Goal: Obtain resource: Obtain resource

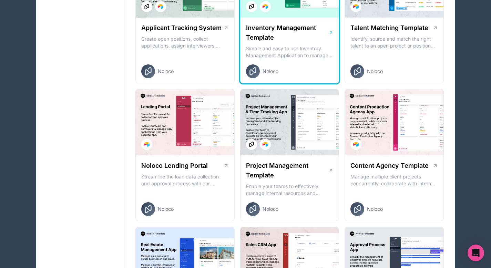
scroll to position [188, 0]
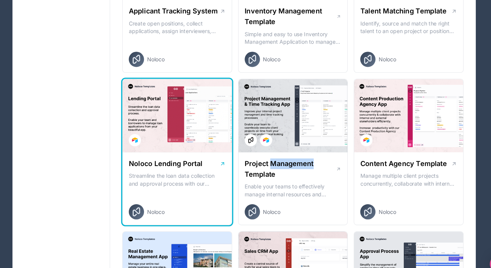
click at [220, 167] on div "Noloco Lending Portal Streamline the loan data collection and approval process …" at bounding box center [185, 185] width 99 height 66
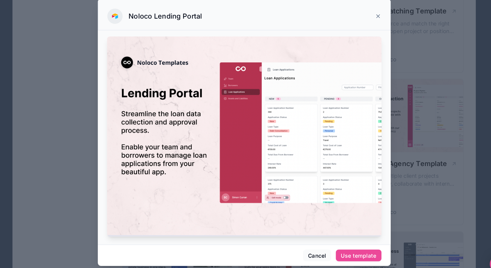
scroll to position [61, 0]
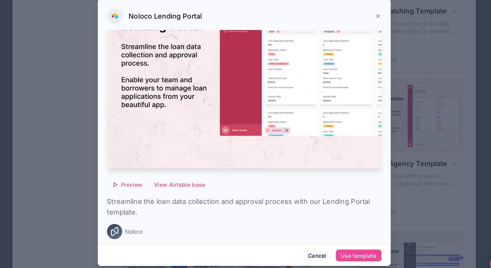
click at [142, 183] on div "Preview View Airtable base Streamline the loan data collection and approval pro…" at bounding box center [246, 109] width 248 height 250
click at [144, 178] on span "Preview" at bounding box center [143, 181] width 19 height 6
click at [366, 31] on icon at bounding box center [367, 29] width 6 height 6
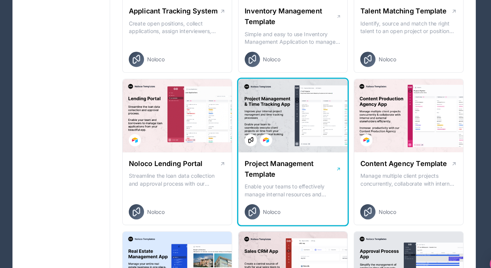
click at [295, 123] on div at bounding box center [289, 119] width 99 height 66
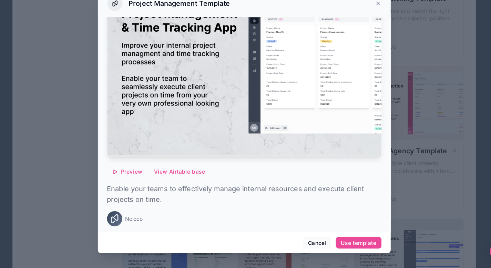
scroll to position [188, 0]
click at [144, 178] on span "Preview" at bounding box center [143, 181] width 19 height 6
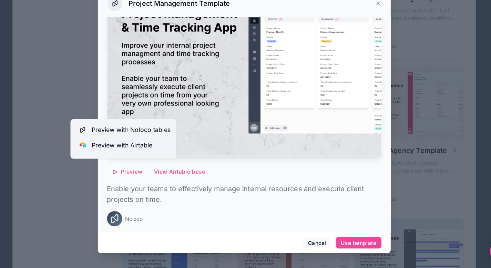
click at [141, 142] on span "Preview with Noloco tables" at bounding box center [143, 143] width 71 height 8
click at [367, 29] on icon at bounding box center [367, 29] width 6 height 6
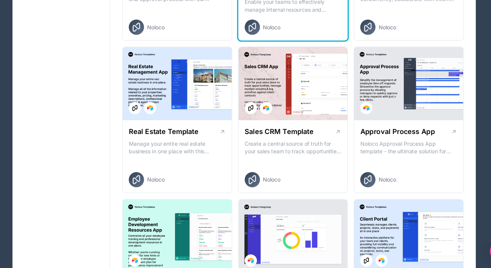
scroll to position [351, 0]
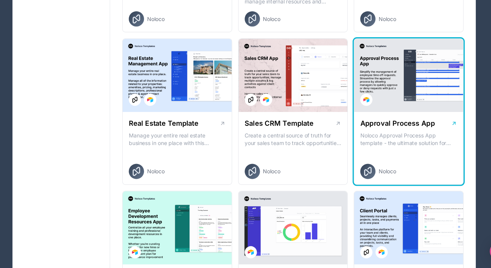
click at [381, 125] on div at bounding box center [394, 94] width 99 height 66
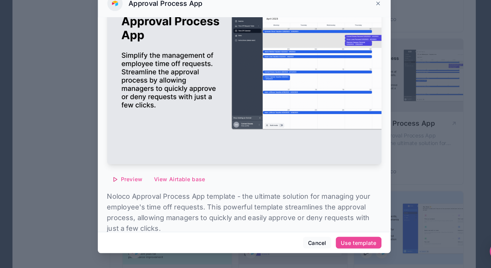
scroll to position [80, 0]
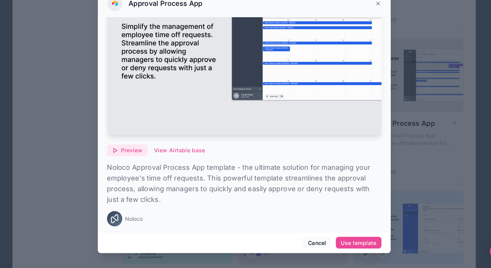
click at [149, 159] on span "Preview" at bounding box center [143, 162] width 19 height 6
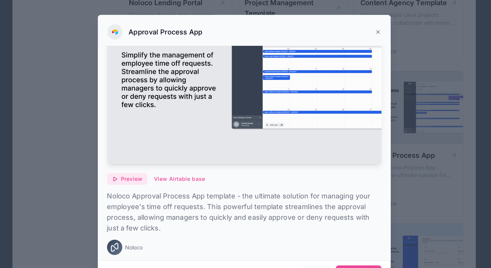
scroll to position [346, 0]
click at [366, 28] on icon at bounding box center [366, 29] width 3 height 3
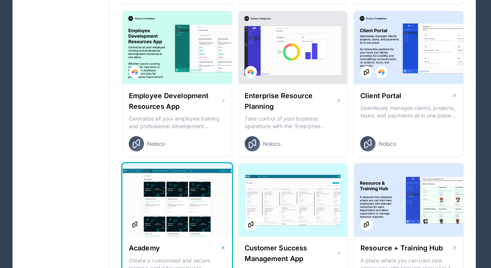
scroll to position [538, 0]
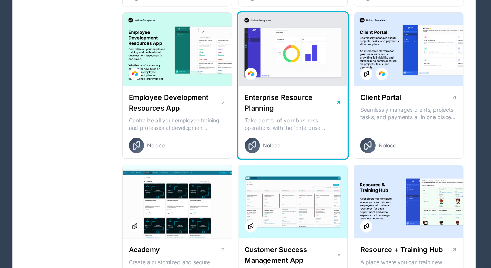
click at [292, 82] on div "Enterprise Resource Planning Take control of your business operations with the …" at bounding box center [289, 111] width 99 height 66
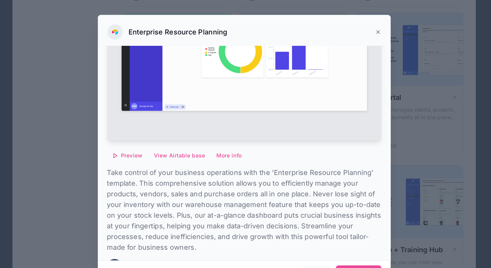
scroll to position [118, 0]
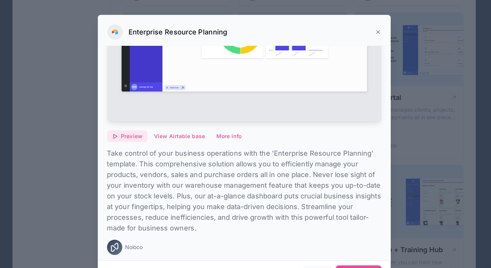
click at [148, 121] on span "Preview" at bounding box center [143, 123] width 19 height 6
click at [93, 130] on div at bounding box center [245, 134] width 491 height 268
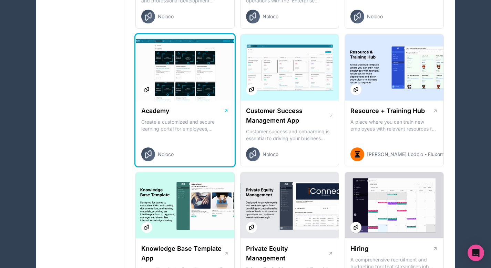
scroll to position [673, 0]
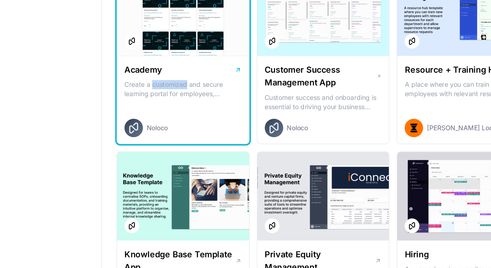
click at [185, 92] on div "Academy" at bounding box center [185, 91] width 88 height 10
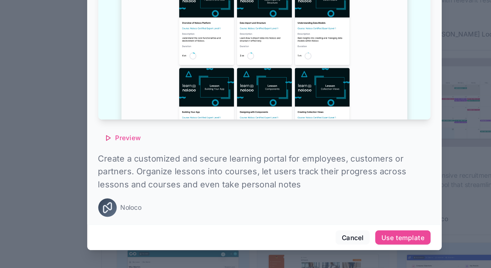
scroll to position [732, 0]
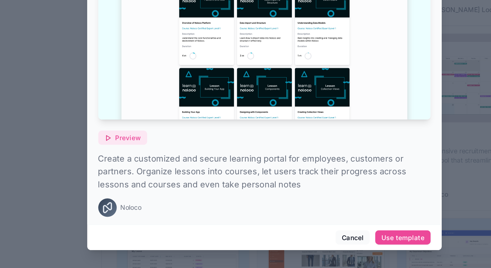
click at [143, 168] on span "Preview" at bounding box center [143, 171] width 19 height 6
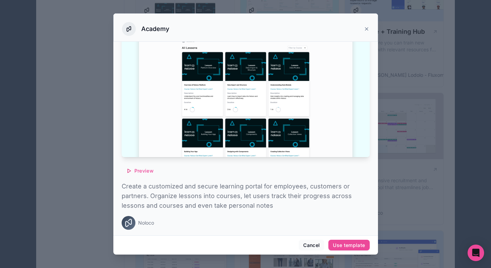
click at [410, 125] on div at bounding box center [245, 134] width 491 height 268
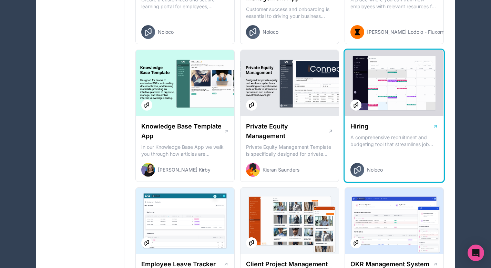
scroll to position [785, 0]
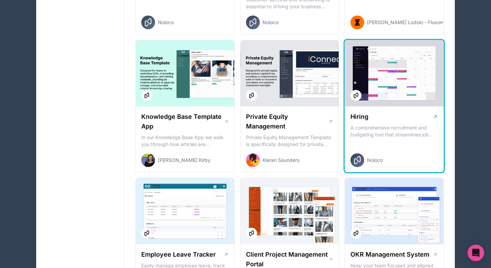
click at [380, 116] on div "Hiring" at bounding box center [394, 117] width 88 height 10
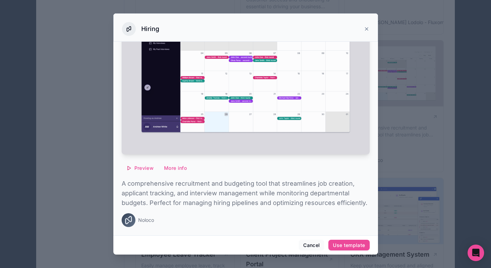
scroll to position [80, 0]
click at [144, 165] on span "Preview" at bounding box center [143, 168] width 19 height 6
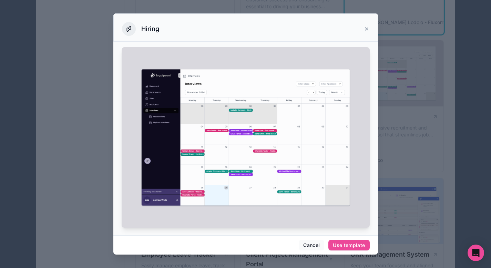
click at [365, 29] on icon at bounding box center [367, 29] width 6 height 6
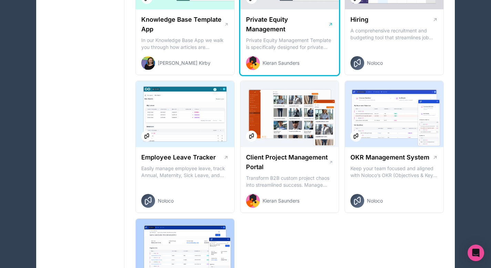
scroll to position [941, 0]
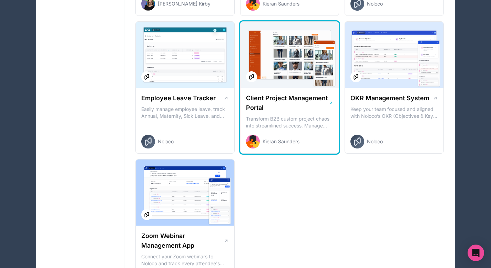
scroll to position [651, 0]
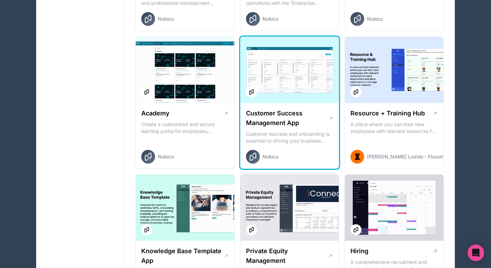
click at [290, 119] on h1 "Customer Success Management App" at bounding box center [287, 118] width 83 height 19
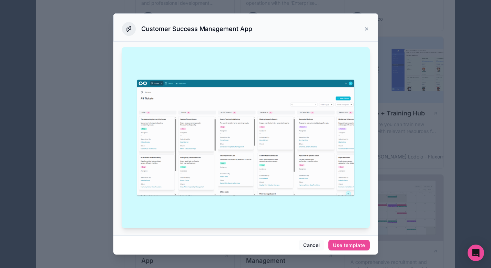
scroll to position [99, 0]
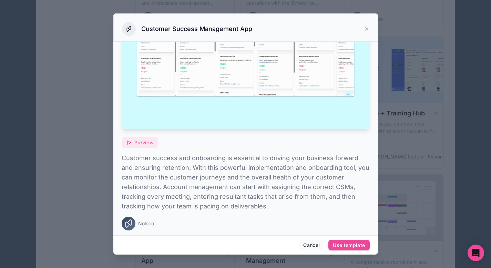
click at [147, 141] on span "Preview" at bounding box center [143, 143] width 19 height 6
click at [311, 244] on button "Cancel" at bounding box center [311, 245] width 25 height 11
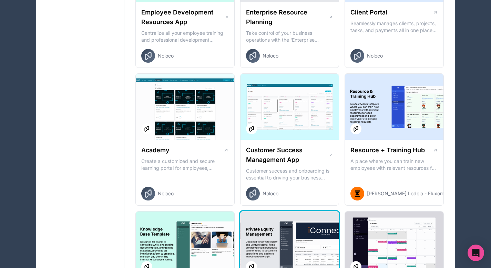
scroll to position [606, 0]
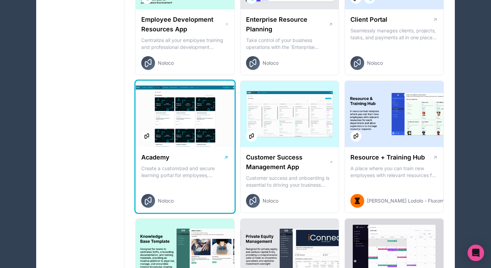
click at [199, 178] on p "Create a customized and secure learning portal for employees, customers or part…" at bounding box center [185, 172] width 88 height 14
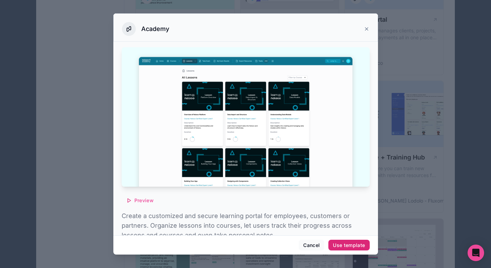
click at [339, 246] on div "Use template" at bounding box center [349, 245] width 32 height 6
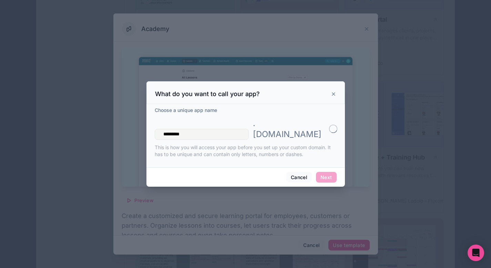
type input "*********"
click at [329, 172] on button "Next" at bounding box center [326, 177] width 20 height 11
